Goal: Task Accomplishment & Management: Complete application form

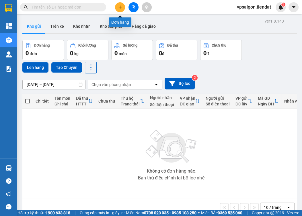
click at [121, 8] on icon "plus" at bounding box center [120, 7] width 4 height 4
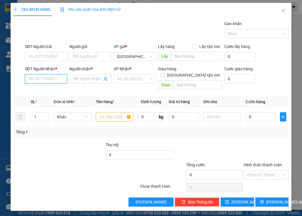
click at [59, 75] on input "SĐT Người Nhận *" at bounding box center [46, 78] width 42 height 9
click at [87, 83] on div "Người nhận * Tên người nhận" at bounding box center [90, 76] width 42 height 20
click at [86, 79] on input "Người nhận *" at bounding box center [87, 79] width 29 height 6
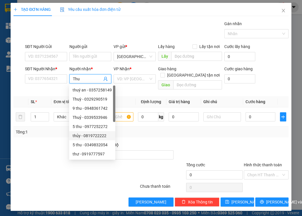
scroll to position [18, 0]
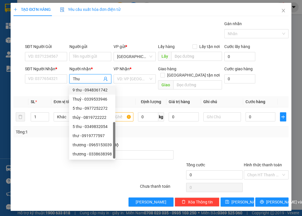
click at [85, 80] on input "Thu" at bounding box center [87, 79] width 29 height 6
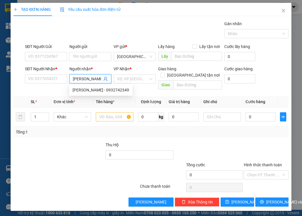
scroll to position [0, 0]
type input "Thu Nguyễn"
click at [102, 87] on div "Thu Nguyễn - 0932742349" at bounding box center [100, 90] width 56 height 6
type input "0932742349"
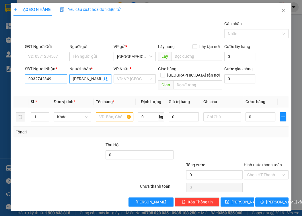
type input "Thu Nguyễn"
click at [32, 79] on input "0932742349" at bounding box center [46, 78] width 42 height 9
click at [279, 9] on span "Close" at bounding box center [283, 11] width 16 height 16
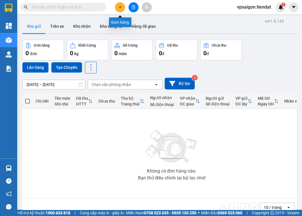
click at [120, 6] on icon "plus" at bounding box center [120, 7] width 4 height 4
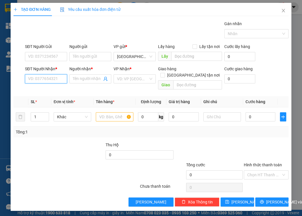
click at [36, 79] on input "SĐT Người Nhận *" at bounding box center [46, 78] width 42 height 9
paste input "0932742349"
type input "0932742349"
click at [51, 89] on div "0932742349 - Thu Nguyễn" at bounding box center [56, 90] width 56 height 6
type input "Thu Nguyễn"
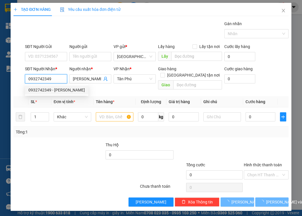
type input "50.000"
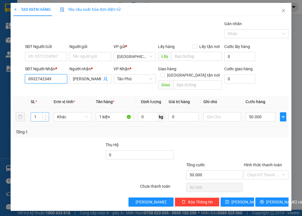
type input "0932742349"
type input "2"
click at [46, 113] on span "Increase Value" at bounding box center [45, 115] width 6 height 5
click at [99, 113] on input "1 kiện" at bounding box center [115, 117] width 38 height 9
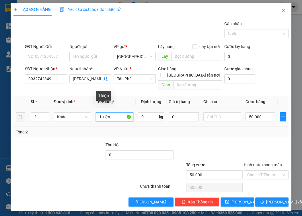
click at [101, 113] on input "1 kiện" at bounding box center [115, 117] width 38 height 9
type input "2 kiện"
type input "8"
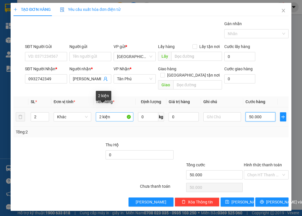
type input "8"
type input "80"
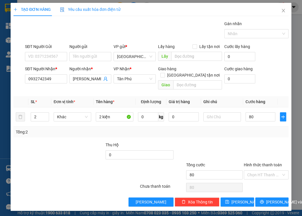
type input "80.000"
click at [199, 142] on div at bounding box center [208, 152] width 69 height 20
drag, startPoint x: 44, startPoint y: 139, endPoint x: 49, endPoint y: 133, distance: 7.1
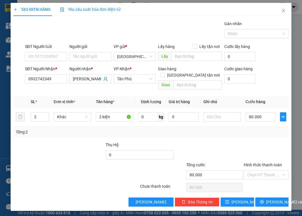
click at [44, 142] on div at bounding box center [36, 152] width 46 height 20
click at [267, 188] on div "Transit Pickup Surcharge Ids Transit Deliver Surcharge Ids Transit Deliver Surc…" at bounding box center [150, 114] width 275 height 186
click at [270, 199] on span "Lưu và In" at bounding box center [286, 202] width 40 height 6
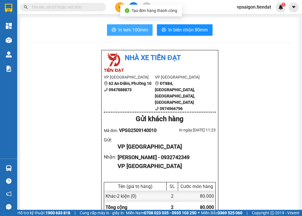
click at [134, 26] on button "In tem 100mm" at bounding box center [130, 29] width 46 height 11
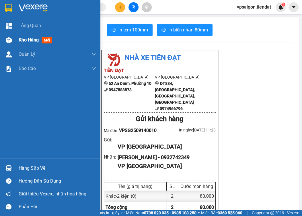
click at [15, 34] on div "Kho hàng mới" at bounding box center [50, 40] width 100 height 14
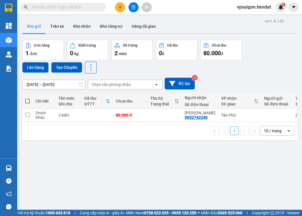
click at [125, 140] on div "1 10 / trang open" at bounding box center [159, 131] width 274 height 18
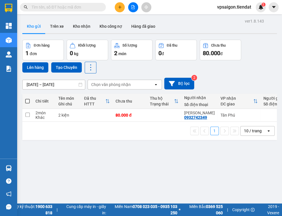
click at [129, 147] on div "ver 1.8.143 Kho gửi Trên xe Kho nhận Kho công nợ Hàng đã giao Đơn hàng 1 đơn Kh…" at bounding box center [149, 125] width 259 height 216
click at [122, 7] on button at bounding box center [120, 7] width 10 height 10
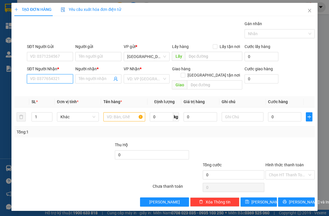
click at [47, 80] on input "SĐT Người Nhận *" at bounding box center [50, 78] width 46 height 9
click at [47, 79] on input "SĐT Người Nhận *" at bounding box center [50, 78] width 46 height 9
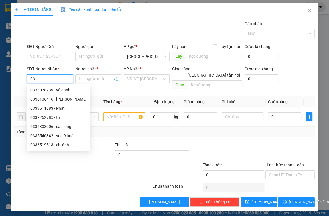
type input "0"
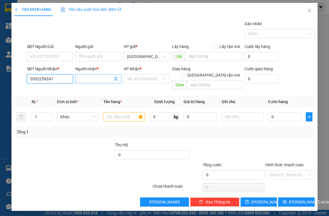
type input "0352259241"
click at [103, 78] on input "Người nhận *" at bounding box center [96, 79] width 34 height 6
click at [143, 77] on input "search" at bounding box center [144, 79] width 35 height 9
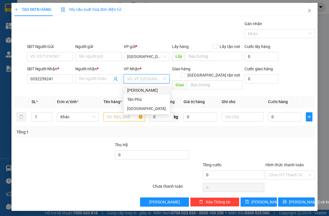
click at [150, 90] on div "Tiên Thuỷ" at bounding box center [146, 90] width 39 height 6
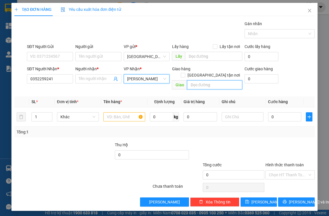
click at [205, 80] on input "text" at bounding box center [214, 84] width 55 height 9
type input "cầu sông mã"
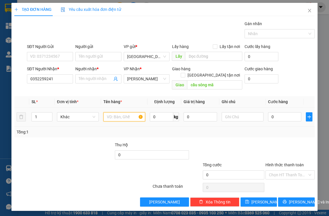
click at [121, 113] on input "text" at bounding box center [124, 117] width 42 height 9
type input "1 bịch"
click at [279, 113] on input "0" at bounding box center [285, 117] width 34 height 9
click at [41, 60] on input "SĐT Người Gửi" at bounding box center [50, 56] width 46 height 9
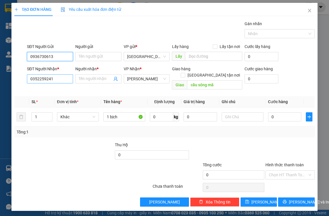
type input "0936730613"
click at [60, 76] on input "0352259241" at bounding box center [50, 78] width 46 height 9
click at [129, 119] on td "1 bịch" at bounding box center [124, 117] width 46 height 19
click at [282, 113] on input "0" at bounding box center [285, 117] width 34 height 9
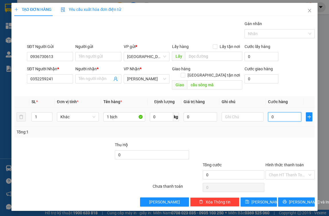
click at [282, 113] on input "0" at bounding box center [285, 117] width 34 height 9
type input "4"
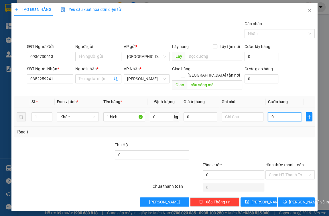
type input "4"
type input "40"
type input "40.000"
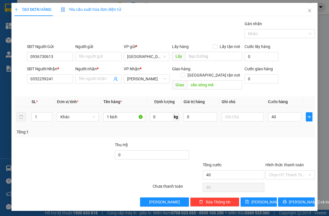
type input "40.000"
click at [277, 119] on td "40.000" at bounding box center [285, 117] width 38 height 19
click at [127, 113] on input "1 bịch" at bounding box center [124, 117] width 42 height 9
type input "1 bịch + 1 triệu"
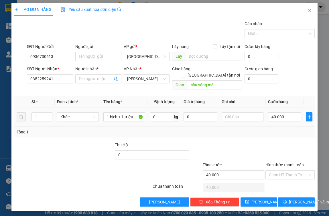
click at [282, 116] on td "40.000" at bounding box center [285, 117] width 38 height 19
click at [282, 115] on div "40.000" at bounding box center [285, 116] width 34 height 11
click at [282, 113] on input "40.000" at bounding box center [285, 117] width 34 height 9
type input "5"
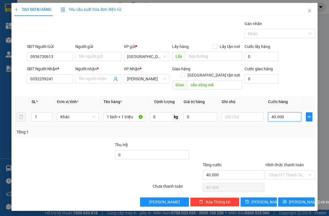
type input "5"
type input "50"
type input "50.000"
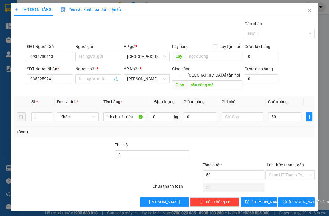
type input "50.000"
click at [278, 127] on div "Tổng: 1" at bounding box center [164, 132] width 300 height 11
click at [282, 163] on div "Hình thức thanh toán" at bounding box center [289, 166] width 49 height 9
click at [282, 171] on input "Hình thức thanh toán" at bounding box center [288, 175] width 38 height 9
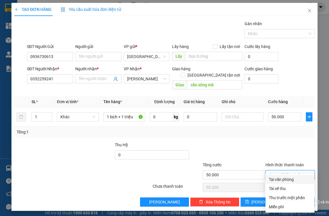
click at [282, 175] on div "Tại văn phòng" at bounding box center [289, 179] width 49 height 9
type input "0"
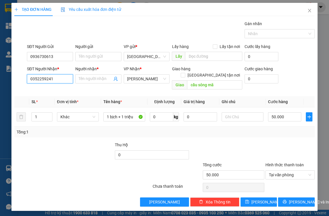
click at [56, 80] on input "0352259241" at bounding box center [50, 78] width 46 height 9
click at [78, 142] on div at bounding box center [89, 152] width 50 height 20
click at [149, 109] on td "0 kg" at bounding box center [164, 117] width 34 height 19
click at [138, 113] on input "1 bịch + 1 triệu" at bounding box center [124, 117] width 42 height 9
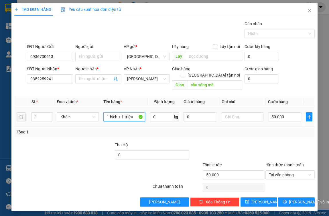
click at [138, 113] on input "1 bịch + 1 triệu" at bounding box center [124, 117] width 42 height 9
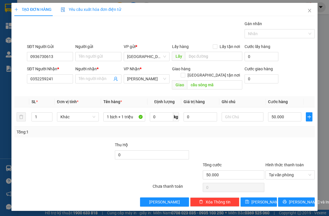
click at [63, 129] on div "Tổng: 1" at bounding box center [164, 132] width 300 height 11
click at [220, 81] on input "cầu sông mã" at bounding box center [214, 84] width 55 height 9
click at [77, 129] on div "Tổng: 1" at bounding box center [72, 132] width 111 height 6
click at [26, 154] on div at bounding box center [39, 152] width 50 height 20
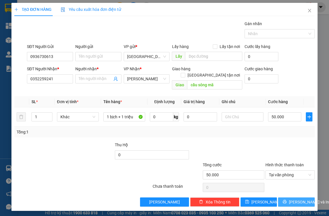
click at [282, 199] on span "Lưu và In" at bounding box center [309, 202] width 40 height 6
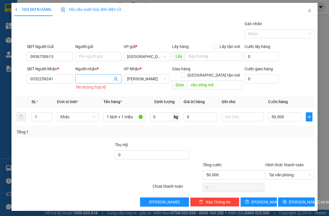
click at [82, 79] on input "Người nhận *" at bounding box center [96, 79] width 34 height 6
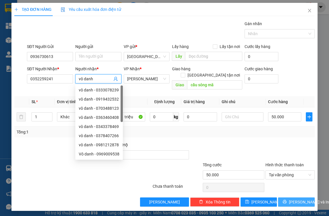
type input "vô danh"
click at [282, 199] on span "Lưu và In" at bounding box center [309, 202] width 40 height 6
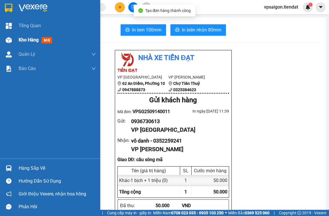
click at [21, 44] on div "Kho hàng mới" at bounding box center [57, 40] width 77 height 14
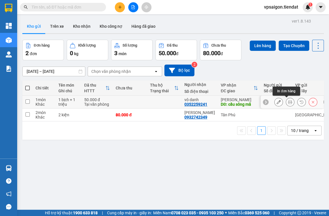
click at [282, 101] on icon at bounding box center [290, 102] width 4 height 4
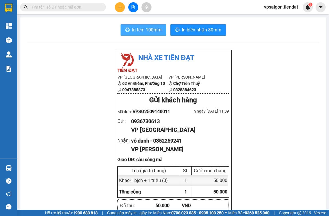
click at [139, 29] on span "In tem 100mm" at bounding box center [146, 29] width 29 height 7
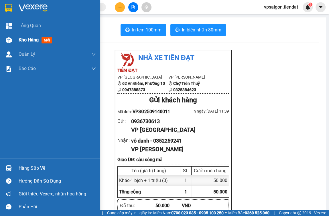
click at [12, 40] on div at bounding box center [9, 40] width 10 height 10
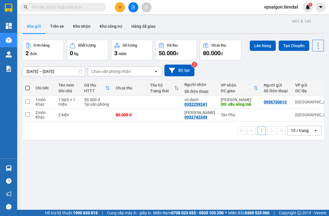
click at [134, 149] on div "ver 1.8.143 Kho gửi Trên xe Kho nhận Kho công nợ Hàng đã giao Đơn hàng 2 đơn Kh…" at bounding box center [173, 125] width 306 height 216
click at [123, 9] on button at bounding box center [120, 7] width 10 height 10
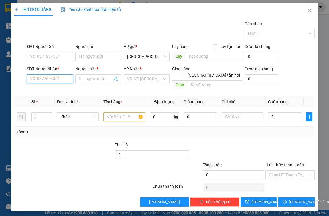
click at [38, 76] on input "SĐT Người Nhận *" at bounding box center [50, 78] width 46 height 9
click at [47, 88] on div "0901319450 - cây bã đậu" at bounding box center [53, 90] width 46 height 6
type input "0901319450"
type input "cây bã đậu"
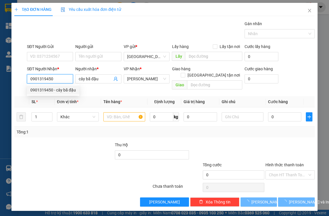
type input "40.000"
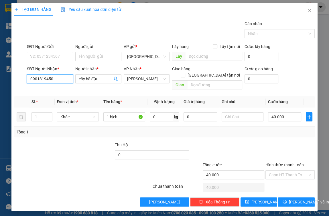
type input "0901319450"
click at [51, 75] on input "0901319450" at bounding box center [50, 78] width 46 height 9
click at [92, 129] on div "Tổng: 1" at bounding box center [164, 132] width 300 height 11
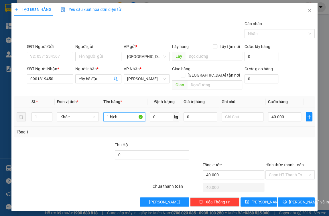
click at [113, 113] on input "1 bịch" at bounding box center [124, 117] width 42 height 9
click at [112, 113] on input "1 bịch" at bounding box center [124, 117] width 42 height 9
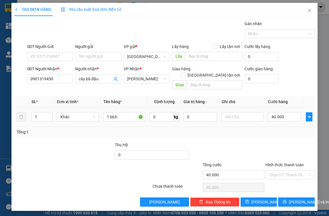
drag, startPoint x: 89, startPoint y: 134, endPoint x: 121, endPoint y: 115, distance: 36.9
click at [89, 134] on div "Transit Pickup Surcharge Ids Transit Deliver Surcharge Ids Transit Deliver Surc…" at bounding box center [164, 114] width 300 height 186
click at [87, 80] on input "cây bã đậu" at bounding box center [96, 79] width 34 height 6
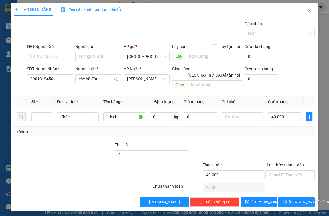
click at [60, 153] on div at bounding box center [39, 152] width 50 height 20
click at [282, 171] on input "Hình thức thanh toán" at bounding box center [288, 175] width 38 height 9
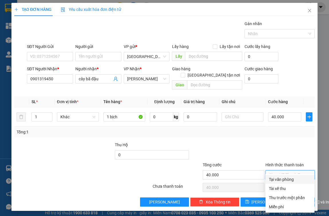
click at [282, 176] on div "Tại văn phòng" at bounding box center [289, 179] width 49 height 9
type input "0"
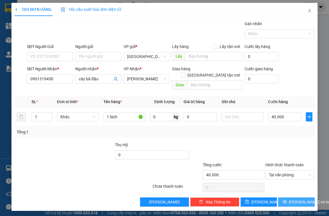
click at [282, 199] on span "Lưu và In" at bounding box center [309, 202] width 40 height 6
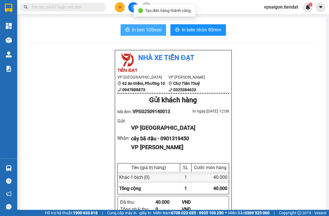
click at [134, 33] on span "In tem 100mm" at bounding box center [146, 29] width 29 height 7
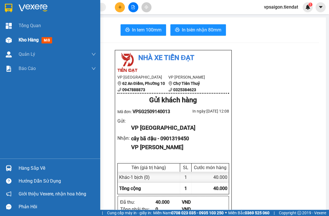
click at [23, 44] on div "Kho hàng mới" at bounding box center [37, 39] width 36 height 7
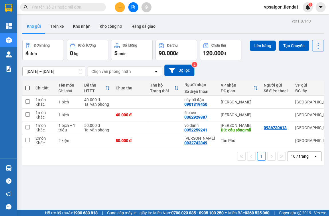
click at [119, 12] on div at bounding box center [133, 7] width 43 height 10
click at [119, 10] on button at bounding box center [120, 7] width 10 height 10
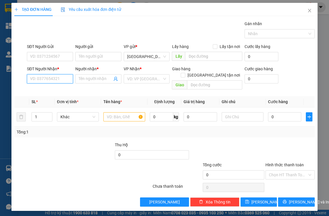
click at [50, 75] on input "SĐT Người Nhận *" at bounding box center [50, 78] width 46 height 9
click at [54, 90] on div "0978633406 - Anh Tuấn" at bounding box center [58, 90] width 56 height 6
type input "0978633406"
type input "Anh Tuấn"
type input "cầu thành triệu"
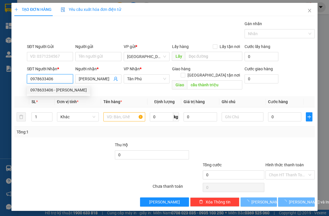
type input "50.000"
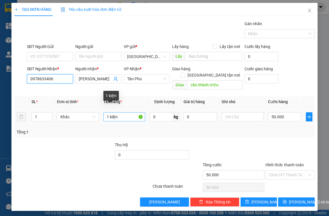
type input "0978633406"
click at [120, 113] on input "1 kiện" at bounding box center [124, 117] width 42 height 9
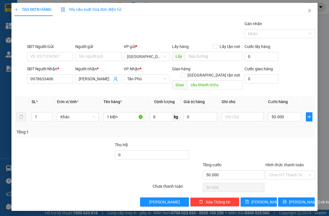
click at [121, 117] on td "1 kiện" at bounding box center [124, 117] width 46 height 19
click at [121, 113] on input "1 kiện" at bounding box center [124, 117] width 42 height 9
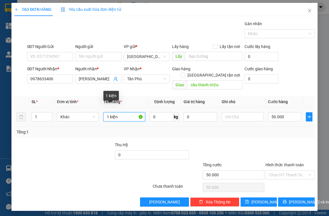
click at [123, 113] on input "1 kiện" at bounding box center [124, 117] width 42 height 9
type input "1 thùng"
click at [149, 129] on div "Tổng: 1" at bounding box center [165, 132] width 296 height 6
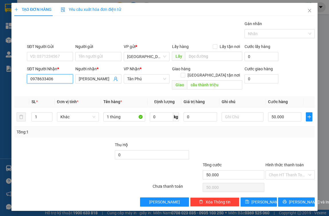
click at [57, 82] on input "0978633406" at bounding box center [50, 78] width 46 height 9
click at [98, 162] on div at bounding box center [58, 172] width 88 height 20
click at [282, 113] on input "50.000" at bounding box center [285, 117] width 34 height 9
type input "4"
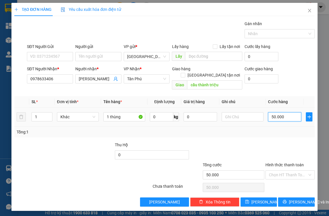
type input "4"
type input "40"
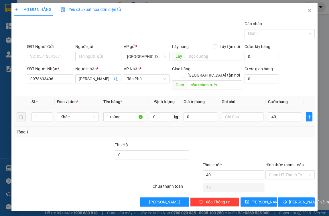
type input "40.000"
click at [282, 127] on div "Tổng: 1" at bounding box center [164, 132] width 300 height 11
click at [281, 171] on input "Hình thức thanh toán" at bounding box center [288, 175] width 38 height 9
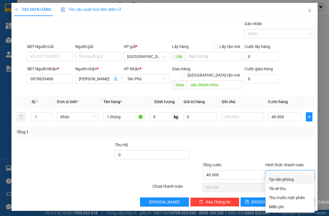
click at [282, 179] on div "Tại văn phòng" at bounding box center [290, 180] width 42 height 6
type input "0"
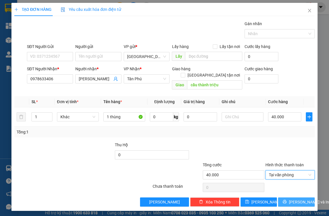
click at [282, 198] on button "Lưu và In" at bounding box center [296, 202] width 37 height 9
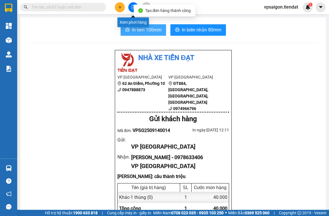
click at [139, 29] on span "In tem 100mm" at bounding box center [146, 29] width 29 height 7
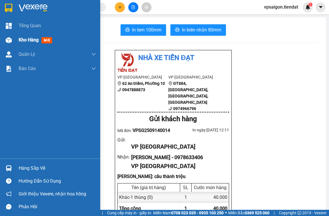
click at [15, 36] on div "Kho hàng mới" at bounding box center [50, 40] width 100 height 14
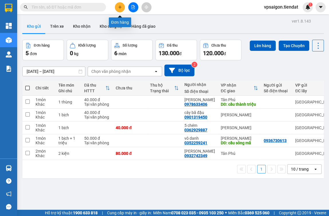
click at [123, 7] on button at bounding box center [120, 7] width 10 height 10
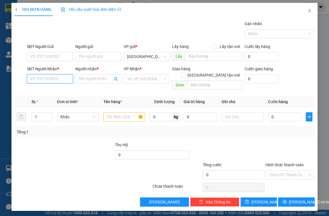
click at [46, 77] on input "SĐT Người Nhận *" at bounding box center [50, 78] width 46 height 9
click at [47, 92] on div "0949328562 - Bà 10" at bounding box center [49, 90] width 39 height 6
type input "0949328562"
type input "Bà 10"
type input "Quán Lý Thông"
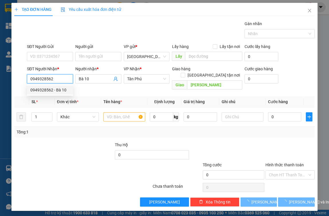
type input "150.000"
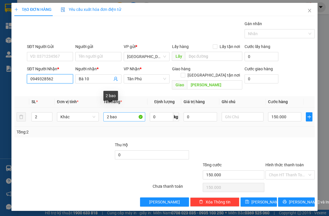
type input "0949328562"
click at [119, 113] on input "2 bao" at bounding box center [124, 117] width 42 height 9
type input "1 bao + 1 bịch"
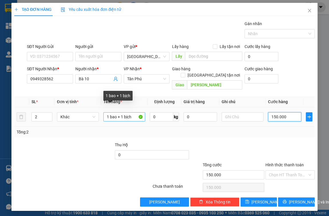
type input "8"
type input "80"
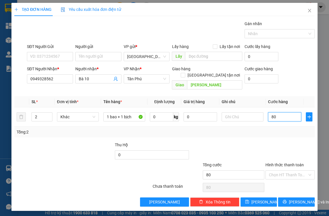
type input "80"
type input "80.000"
click at [279, 142] on div at bounding box center [290, 152] width 50 height 20
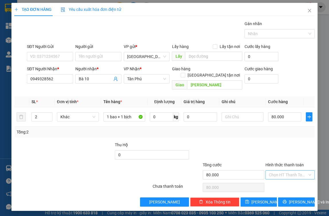
click at [281, 171] on input "Hình thức thanh toán" at bounding box center [288, 175] width 38 height 9
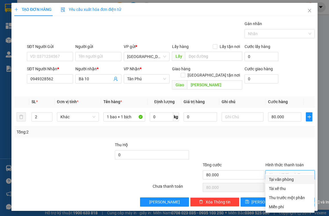
click at [282, 175] on div "Transit Pickup Surcharge Ids Transit Deliver Surcharge Ids Transit Deliver Surc…" at bounding box center [164, 114] width 300 height 186
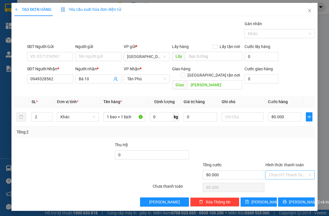
click at [282, 172] on input "Hình thức thanh toán" at bounding box center [288, 175] width 38 height 9
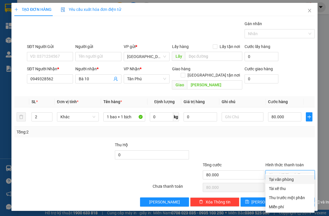
click at [282, 179] on div "Tại văn phòng" at bounding box center [290, 180] width 42 height 6
type input "0"
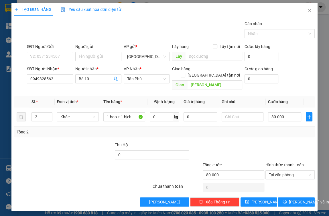
click at [275, 148] on div at bounding box center [290, 152] width 50 height 20
click at [46, 80] on input "0949328562" at bounding box center [50, 78] width 46 height 9
click at [111, 120] on td "1 bao + 1 bịch" at bounding box center [124, 117] width 46 height 19
click at [122, 113] on input "1 bao + 1 bịch" at bounding box center [124, 117] width 42 height 9
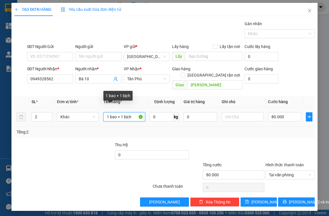
click at [122, 113] on input "1 bao + 1 bịch" at bounding box center [124, 117] width 42 height 9
click at [64, 142] on div at bounding box center [89, 152] width 50 height 20
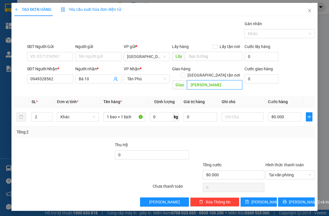
click at [199, 82] on input "Quán Lý Thông" at bounding box center [214, 84] width 55 height 9
click at [110, 162] on div at bounding box center [127, 172] width 50 height 20
click at [282, 13] on span "Close" at bounding box center [310, 11] width 16 height 16
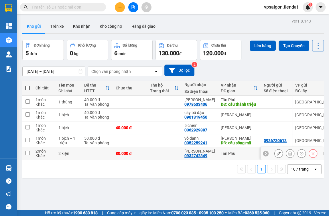
click at [140, 152] on div "80.000 đ" at bounding box center [130, 153] width 29 height 5
checkbox input "true"
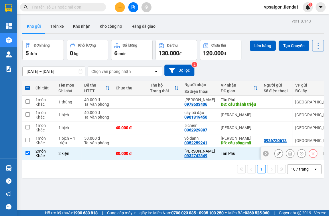
click at [277, 153] on icon at bounding box center [279, 154] width 4 height 4
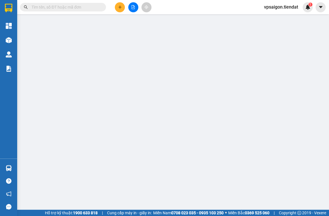
type input "0932742349"
type input "Thu Nguyễn"
type input "80.000"
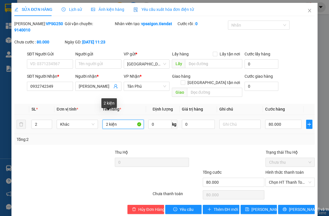
click at [119, 120] on input "2 kiện" at bounding box center [123, 124] width 41 height 9
type input "2"
type input "1 bao+1 bịch"
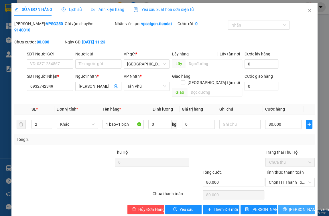
click at [282, 207] on span "Lưu và In" at bounding box center [309, 210] width 40 height 6
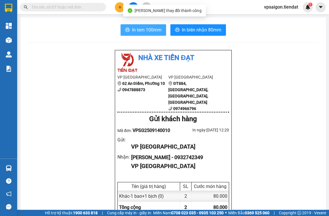
click at [139, 29] on span "In tem 100mm" at bounding box center [146, 29] width 29 height 7
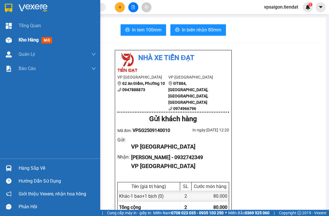
click at [21, 40] on span "Kho hàng" at bounding box center [29, 39] width 20 height 5
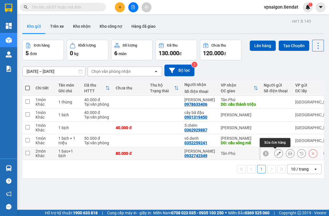
click at [275, 152] on button at bounding box center [279, 154] width 8 height 10
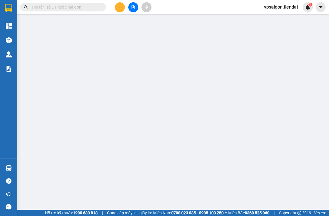
type input "0932742349"
type input "Thu Nguyễn"
type input "80.000"
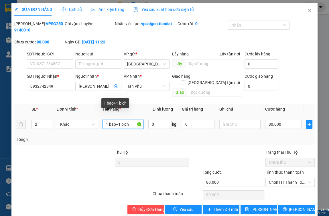
click at [128, 120] on input "1 bao+1 bịch" at bounding box center [123, 124] width 41 height 9
type input "1"
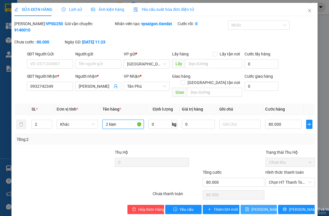
type input "2 kiẹn"
click at [260, 207] on span "Lưu thay đổi" at bounding box center [274, 210] width 46 height 6
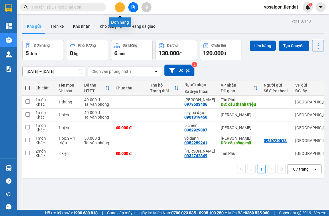
click at [119, 6] on icon "plus" at bounding box center [120, 7] width 4 height 4
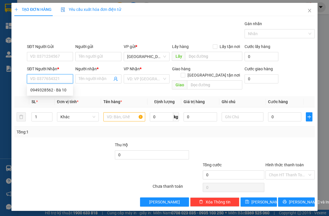
paste input "0949328562"
type input "0949328562"
click at [64, 90] on div "0949328562 - Bà 10" at bounding box center [49, 90] width 39 height 6
type input "Bà 10"
type input "Quán Lý Thông"
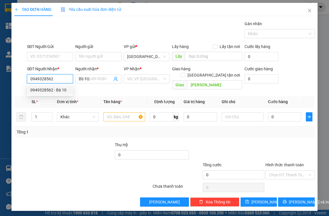
type input "150.000"
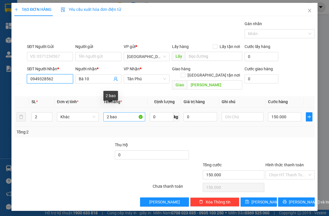
type input "0949328562"
click at [109, 113] on input "2 bao" at bounding box center [124, 117] width 42 height 9
click at [121, 113] on input "1 bao" at bounding box center [124, 117] width 42 height 9
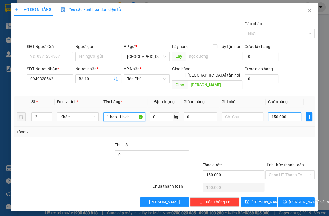
type input "1 bao+1 bịch"
click at [282, 113] on input "150.000" at bounding box center [285, 117] width 34 height 9
type input "0"
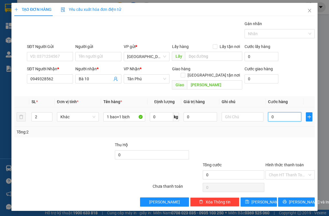
type input "8"
type input "08"
type input "80"
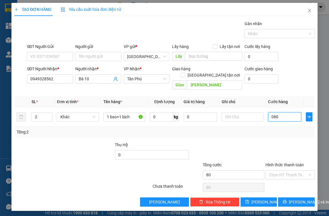
type input "080"
type input "80.000"
click at [282, 129] on div "Tổng: 2" at bounding box center [165, 132] width 296 height 6
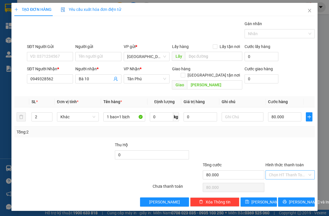
click at [282, 171] on input "Hình thức thanh toán" at bounding box center [288, 175] width 38 height 9
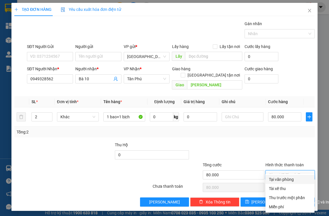
click at [282, 181] on div "Tại văn phòng" at bounding box center [290, 180] width 42 height 6
type input "0"
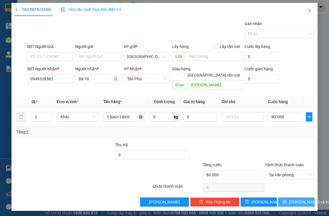
click at [282, 199] on span "Lưu và In" at bounding box center [309, 202] width 40 height 6
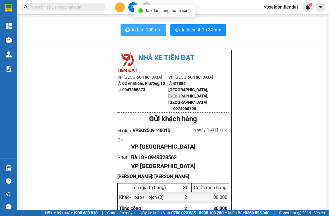
click at [142, 31] on span "In tem 100mm" at bounding box center [146, 29] width 29 height 7
